Goal: Find contact information: Find contact information

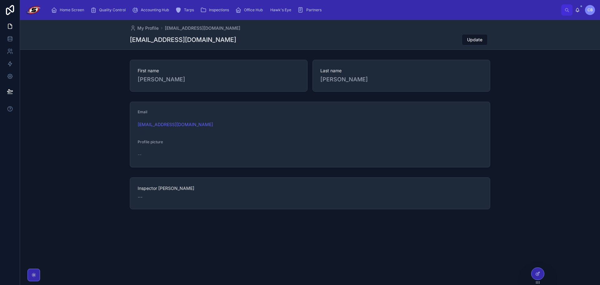
click at [431, 9] on div "Home Screen Quality Control Accounting Hub Tarps Inspections Office Hub Hawk's …" at bounding box center [304, 10] width 515 height 14
click at [73, 10] on span "Home Screen" at bounding box center [72, 10] width 24 height 5
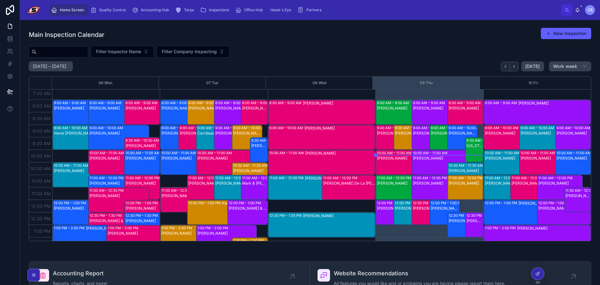
scroll to position [26, 0]
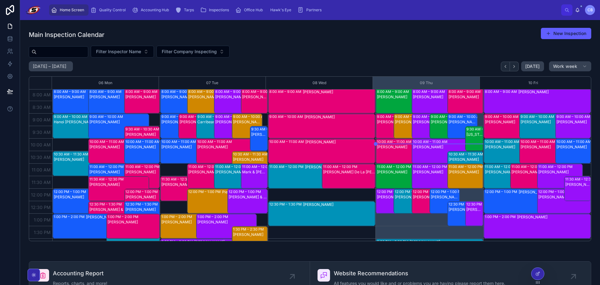
click at [468, 160] on div "[PERSON_NAME]" at bounding box center [466, 159] width 34 height 5
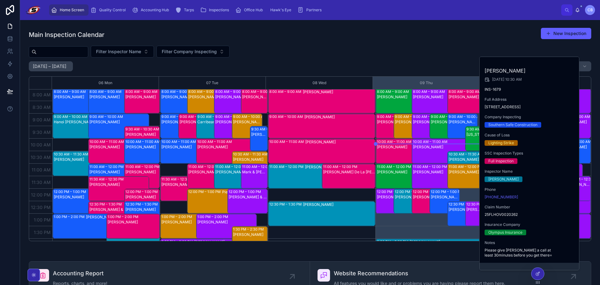
click at [395, 203] on div "[PERSON_NAME]" at bounding box center [409, 206] width 28 height 24
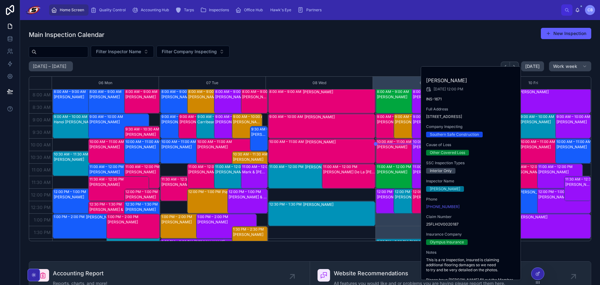
click at [386, 241] on div "2:00 PM – 3:00 PM" at bounding box center [393, 241] width 33 height 5
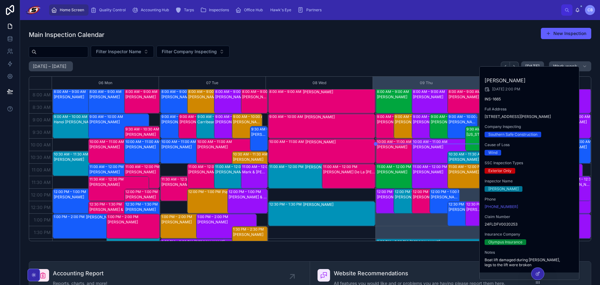
click at [404, 222] on div "8:00 AM – 9:00 AM [PERSON_NAME] 9:00 AM – 10:00 AM [PERSON_NAME] 8:00 AM – 9:00…" at bounding box center [429, 251] width 108 height 375
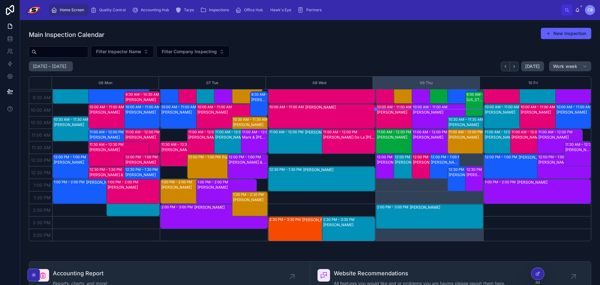
scroll to position [62, 0]
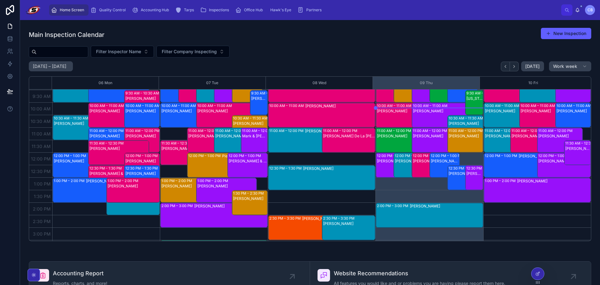
click at [423, 217] on div "[PERSON_NAME]" at bounding box center [446, 215] width 73 height 24
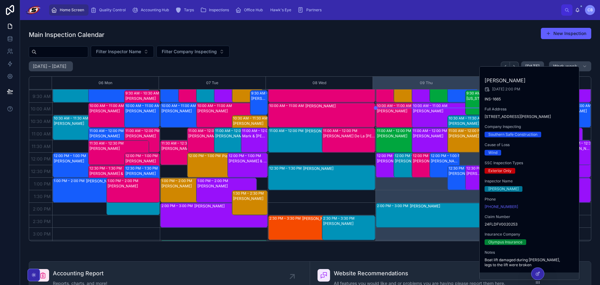
click at [377, 191] on div "8:00 AM – 9:00 AM [PERSON_NAME] 9:00 AM – 10:00 AM [PERSON_NAME] 8:00 AM – 9:00…" at bounding box center [429, 215] width 108 height 375
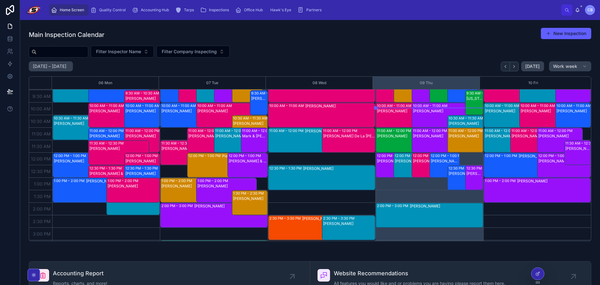
click at [415, 215] on div "[PERSON_NAME]" at bounding box center [446, 215] width 73 height 24
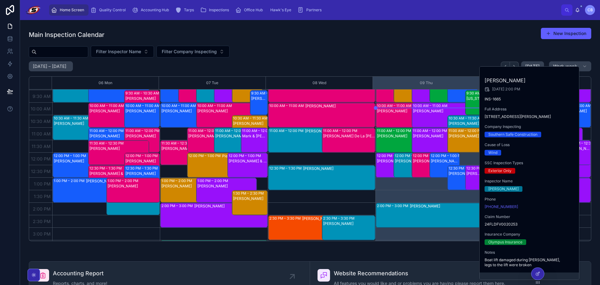
click at [436, 238] on div "8:00 AM – 9:00 AM [PERSON_NAME] 9:00 AM – 10:00 AM [PERSON_NAME] 8:00 AM – 9:00…" at bounding box center [429, 215] width 108 height 375
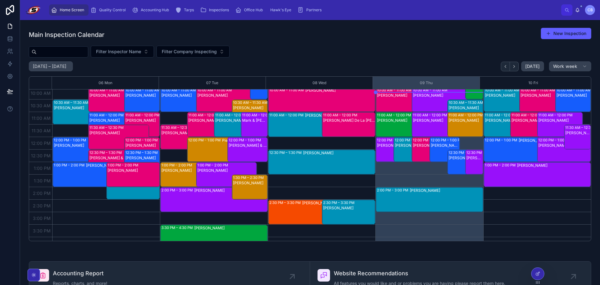
scroll to position [78, 0]
click at [464, 105] on div "[PERSON_NAME]" at bounding box center [466, 107] width 34 height 5
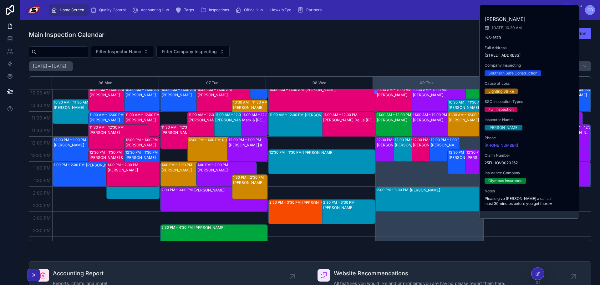
click at [403, 150] on div "[PERSON_NAME]" at bounding box center [409, 154] width 28 height 24
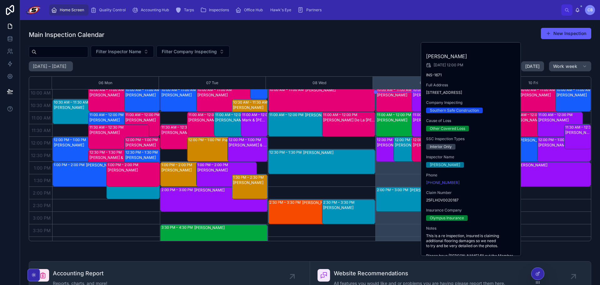
click at [395, 197] on div "2:00 PM – 3:00 PM [PERSON_NAME]" at bounding box center [429, 199] width 107 height 24
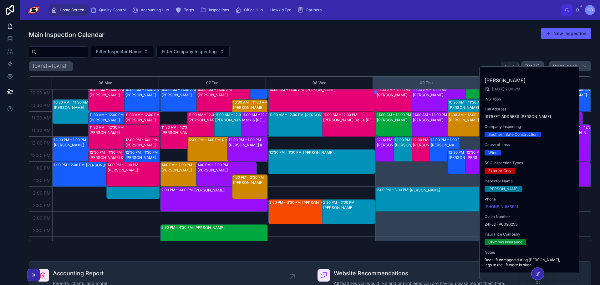
click at [396, 171] on div "8:00 AM – 9:00 AM [PERSON_NAME] 9:00 AM – 10:00 AM [PERSON_NAME] 8:00 AM – 9:00…" at bounding box center [429, 199] width 108 height 375
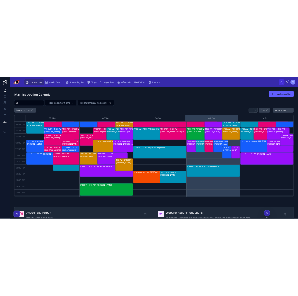
scroll to position [91, 0]
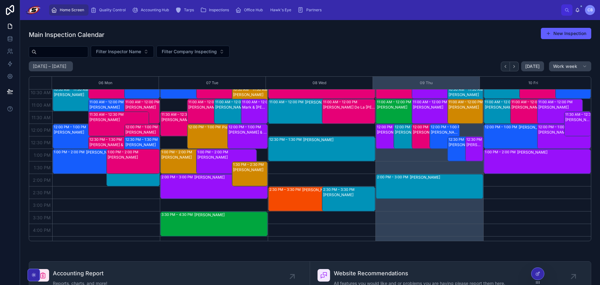
click at [529, 203] on div "8:00 AM – 9:00 AM [PERSON_NAME] 9:00 AM – 10:00 AM [PERSON_NAME] 10:00 AM – 11:…" at bounding box center [537, 186] width 108 height 375
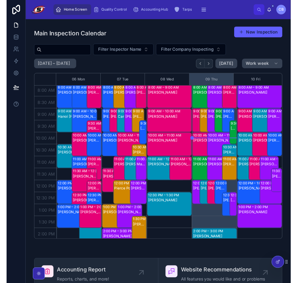
scroll to position [26, 0]
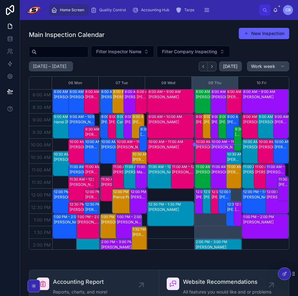
click at [233, 158] on div "[PERSON_NAME]" at bounding box center [234, 159] width 14 height 5
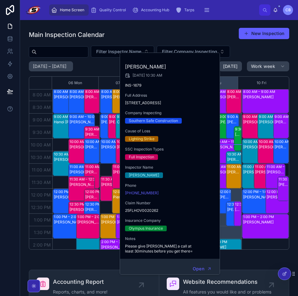
drag, startPoint x: 125, startPoint y: 103, endPoint x: 171, endPoint y: 107, distance: 45.8
click at [171, 105] on span "[STREET_ADDRESS]" at bounding box center [170, 102] width 90 height 5
copy span "[STREET_ADDRESS]"
click at [145, 213] on span "25FLHOV0020262" at bounding box center [170, 210] width 90 height 5
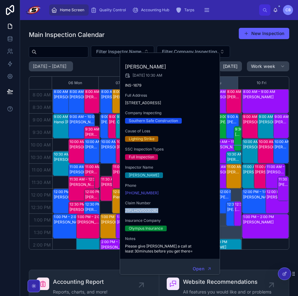
copy span "25FLHOV0020262"
click at [150, 65] on h2 "[PERSON_NAME]" at bounding box center [170, 67] width 90 height 8
copy div "[PERSON_NAME]"
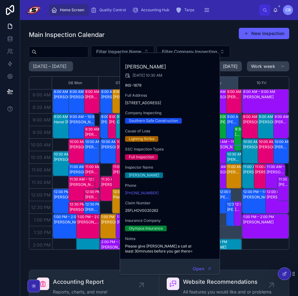
click at [161, 254] on span "Please give [PERSON_NAME] a call at least 30minutes before you get there=" at bounding box center [170, 249] width 90 height 10
copy div "Please give [PERSON_NAME] a call at least 30minutes before you get there="
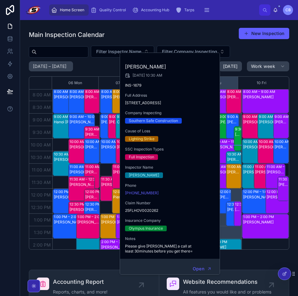
click at [145, 99] on div "Full Address [STREET_ADDRESS]" at bounding box center [170, 99] width 90 height 13
click at [132, 104] on span "[STREET_ADDRESS]" at bounding box center [170, 102] width 90 height 5
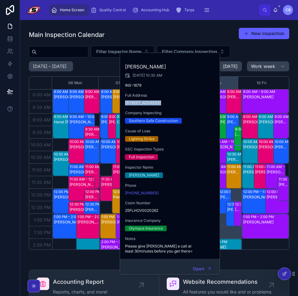
copy span "[STREET_ADDRESS]"
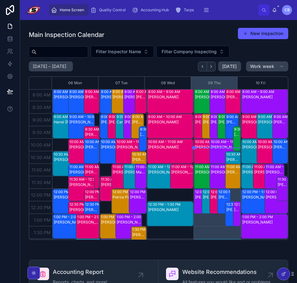
click at [228, 155] on div "10:30 AM – 11:30 AM" at bounding box center [245, 154] width 36 height 5
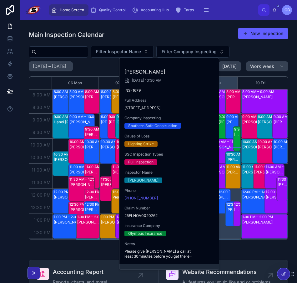
click at [151, 110] on span "[STREET_ADDRESS]" at bounding box center [170, 107] width 90 height 5
click at [150, 110] on span "[STREET_ADDRESS]" at bounding box center [170, 107] width 90 height 5
copy span "[STREET_ADDRESS]"
click at [230, 193] on div "8:00 AM – 9:00 AM [PERSON_NAME] 9:00 AM – 10:00 AM [PERSON_NAME] 8:00 AM – 9:00…" at bounding box center [217, 251] width 47 height 375
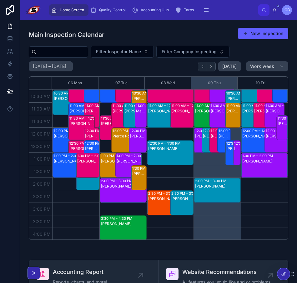
scroll to position [94, 0]
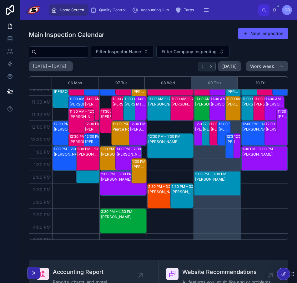
click at [148, 41] on div "Main Inspection Calendar New Inspection" at bounding box center [159, 35] width 260 height 14
